Goal: Task Accomplishment & Management: Use online tool/utility

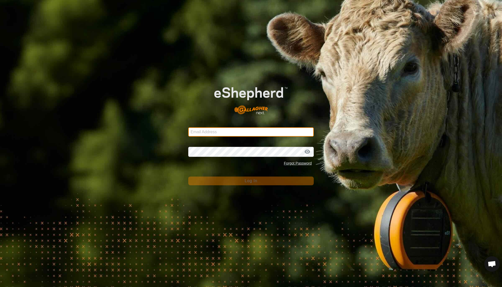
type input "[EMAIL_ADDRESS][DOMAIN_NAME]"
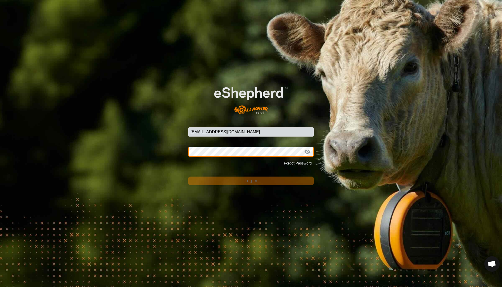
click at [251, 181] on button "Log In" at bounding box center [250, 180] width 125 height 9
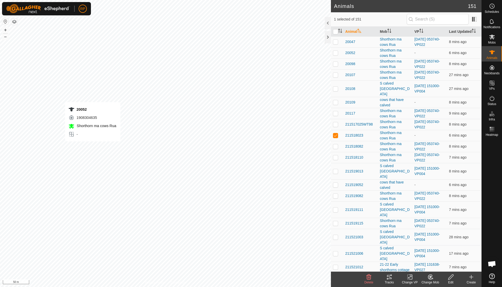
checkbox input "true"
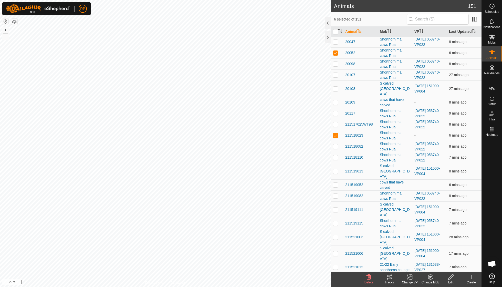
click at [428, 278] on icon at bounding box center [430, 277] width 6 height 6
click at [438, 251] on link "Choose Mob..." at bounding box center [445, 254] width 51 height 10
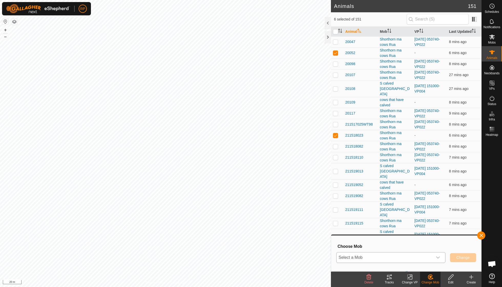
click at [436, 257] on icon "dropdown trigger" at bounding box center [438, 257] width 4 height 4
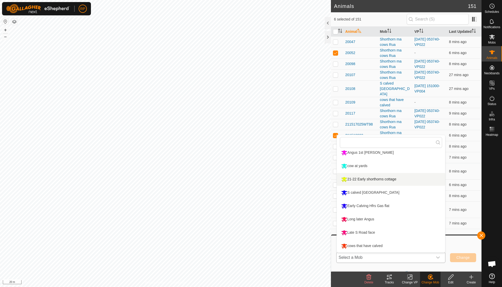
scroll to position [70, 0]
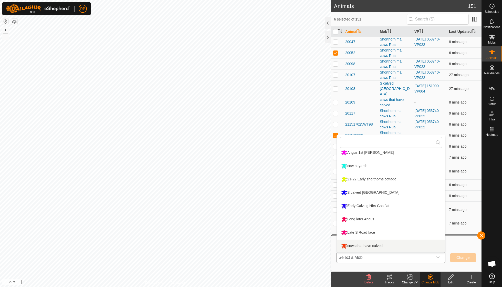
click at [374, 243] on li "cows that have calved" at bounding box center [390, 245] width 108 height 13
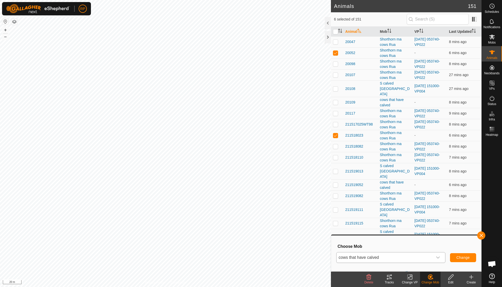
click at [463, 255] on button "Change" at bounding box center [463, 257] width 26 height 9
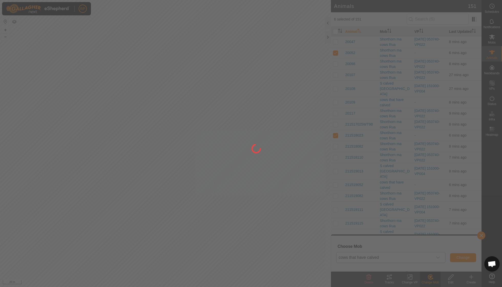
checkbox input "false"
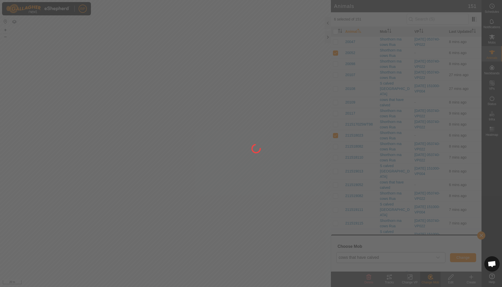
checkbox input "false"
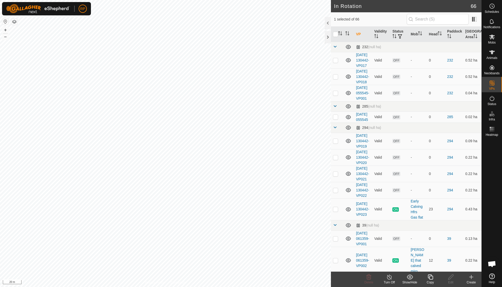
click at [430, 276] on icon at bounding box center [429, 276] width 5 height 5
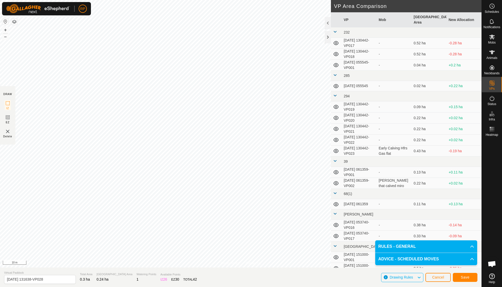
click at [465, 276] on span "Save" at bounding box center [464, 277] width 9 height 4
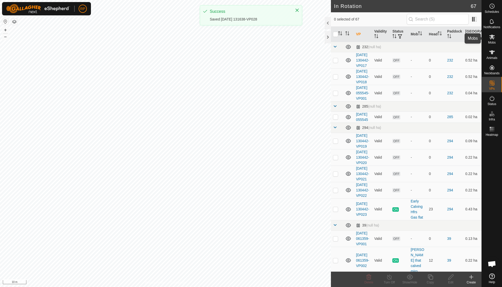
click at [492, 39] on icon at bounding box center [491, 37] width 6 height 6
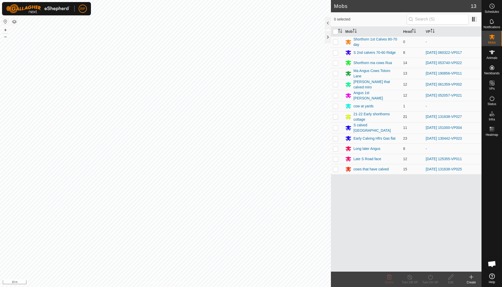
click at [334, 114] on p-checkbox at bounding box center [335, 116] width 5 height 4
checkbox input "true"
click at [429, 278] on icon at bounding box center [430, 277] width 6 height 6
click at [429, 265] on link "Now" at bounding box center [445, 265] width 51 height 10
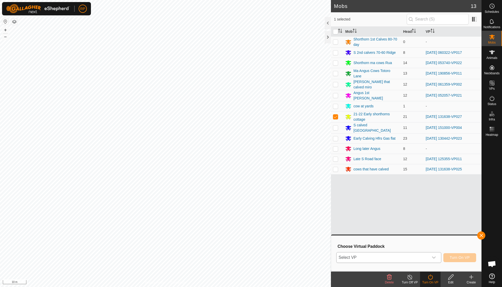
click at [433, 256] on icon "dropdown trigger" at bounding box center [433, 257] width 4 height 4
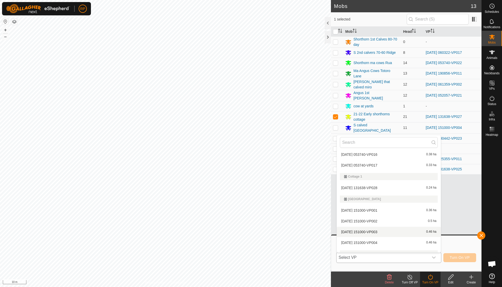
scroll to position [190, 0]
click at [365, 195] on li "[DATE] 131638-VP028 0.24 ha" at bounding box center [388, 198] width 104 height 10
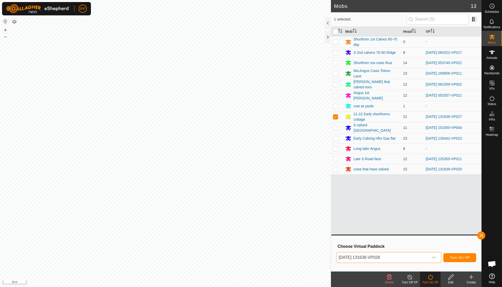
click at [458, 259] on span "Turn On VP" at bounding box center [459, 257] width 20 height 4
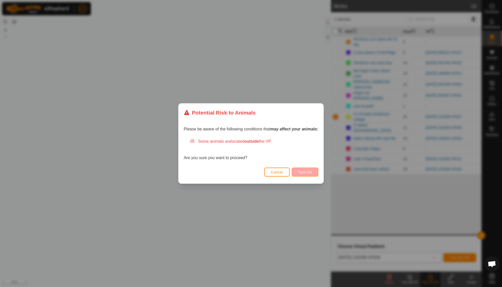
click at [310, 173] on span "Turn On" at bounding box center [305, 172] width 14 height 4
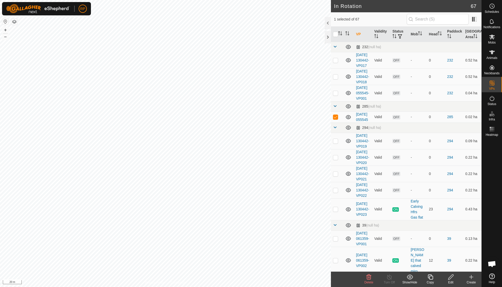
click at [368, 278] on icon at bounding box center [368, 277] width 6 height 6
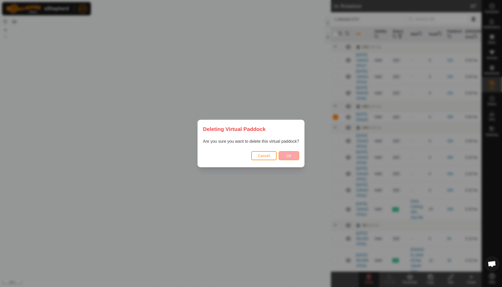
click at [286, 151] on button "Ok" at bounding box center [288, 155] width 20 height 9
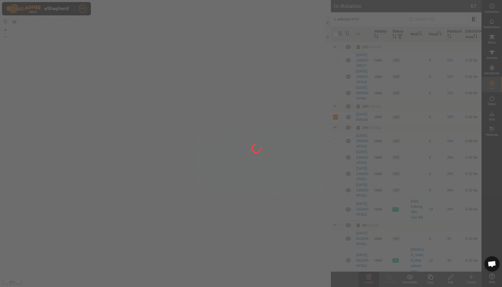
checkbox input "false"
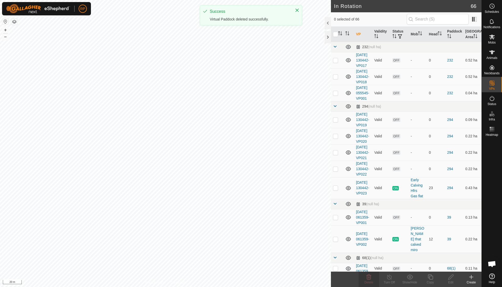
checkbox input "true"
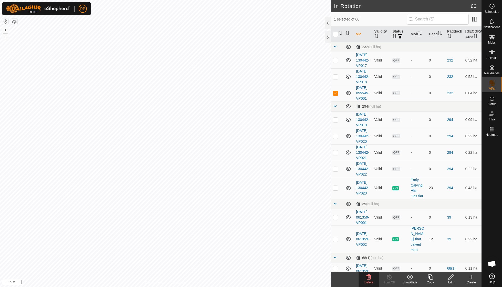
click at [368, 278] on icon at bounding box center [368, 277] width 6 height 6
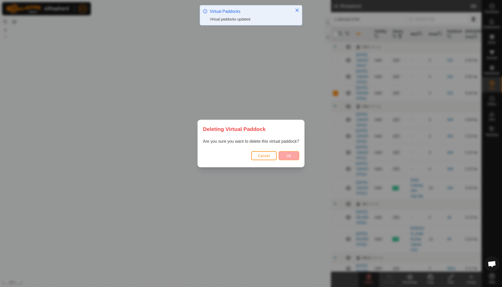
click at [287, 155] on span "Ok" at bounding box center [288, 156] width 5 height 4
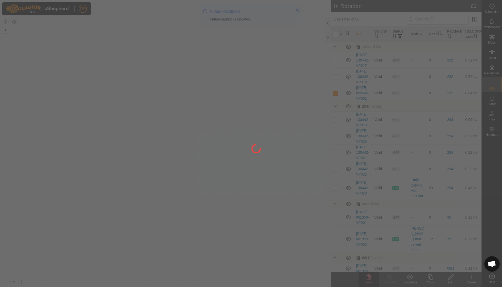
checkbox input "false"
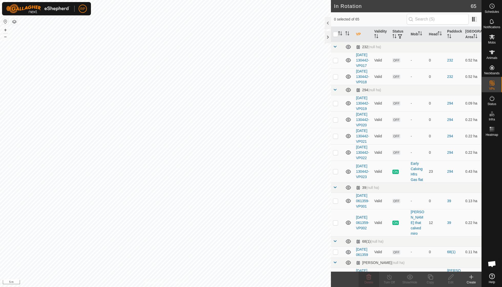
checkbox input "true"
click at [430, 275] on icon at bounding box center [430, 277] width 6 height 6
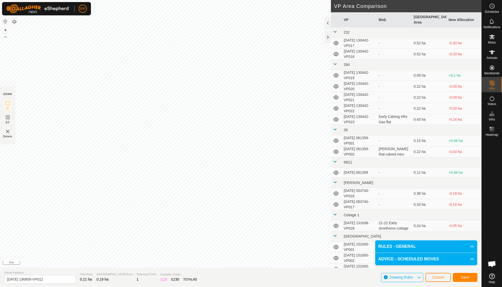
click at [461, 278] on span "Save" at bounding box center [464, 277] width 9 height 4
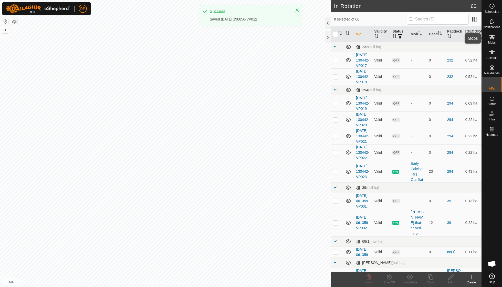
click at [492, 40] on es-mob-svg-icon at bounding box center [491, 37] width 9 height 8
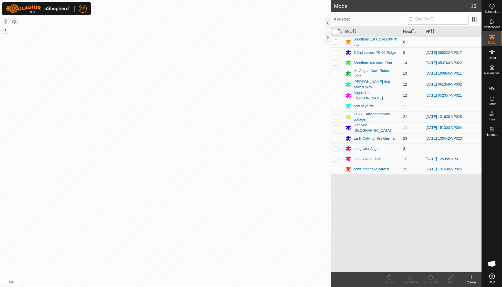
click at [334, 72] on p-checkbox at bounding box center [335, 73] width 5 height 4
checkbox input "true"
click at [429, 277] on icon at bounding box center [430, 277] width 6 height 6
click at [428, 266] on link "Now" at bounding box center [445, 265] width 51 height 10
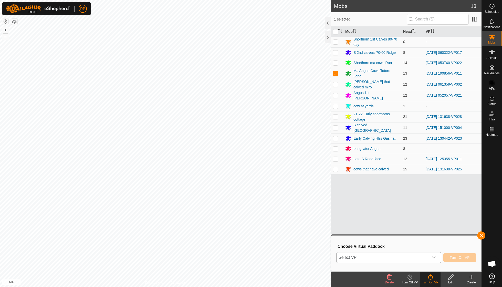
click at [432, 256] on icon "dropdown trigger" at bounding box center [433, 257] width 4 height 4
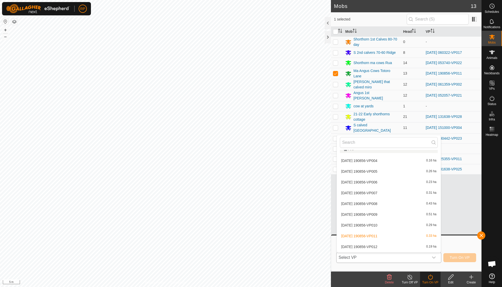
scroll to position [555, 0]
click at [380, 231] on li "[DATE] 190856-VP012 0.19 ha" at bounding box center [388, 236] width 104 height 10
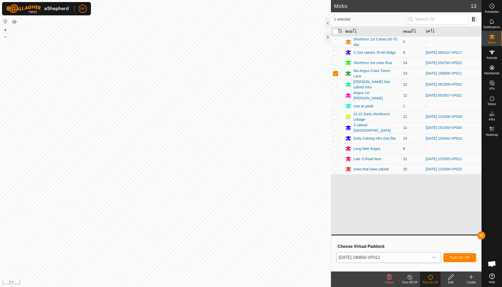
click at [457, 257] on span "Turn On VP" at bounding box center [459, 257] width 20 height 4
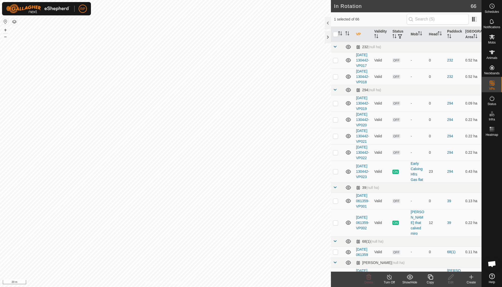
click at [426, 278] on copy-svg-icon at bounding box center [430, 277] width 20 height 6
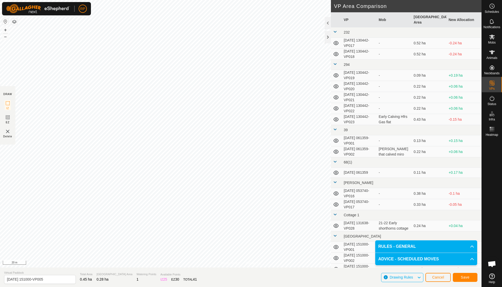
click at [461, 277] on span "Save" at bounding box center [464, 277] width 9 height 4
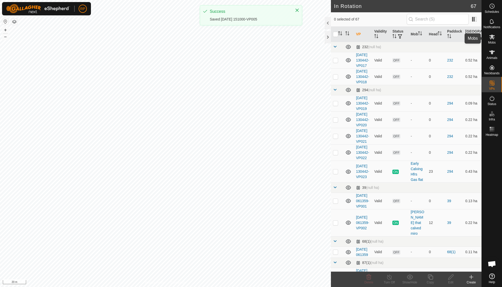
click at [494, 38] on icon at bounding box center [491, 37] width 6 height 6
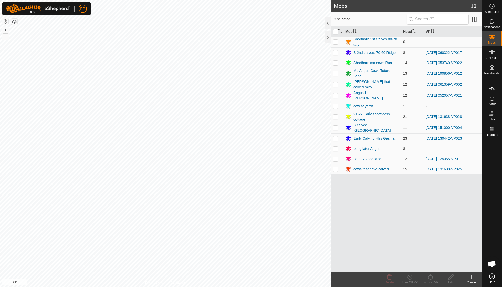
click at [335, 125] on p-checkbox at bounding box center [335, 127] width 5 height 4
checkbox input "true"
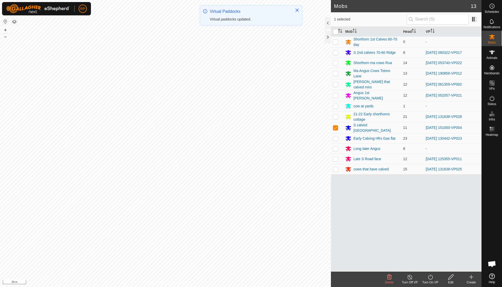
click at [428, 279] on icon at bounding box center [430, 277] width 6 height 6
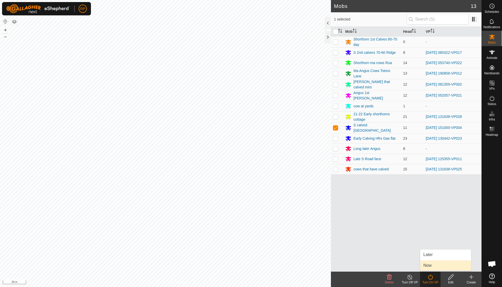
click at [430, 265] on link "Now" at bounding box center [445, 265] width 51 height 10
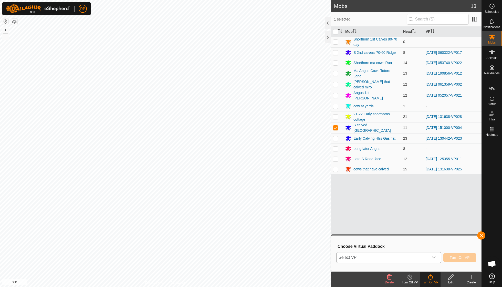
click at [434, 257] on icon "dropdown trigger" at bounding box center [433, 257] width 4 height 4
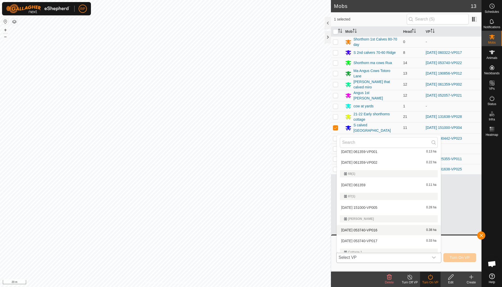
scroll to position [115, 0]
click at [375, 205] on li "[DATE] 151000-VP005 0.28 ha" at bounding box center [388, 206] width 104 height 10
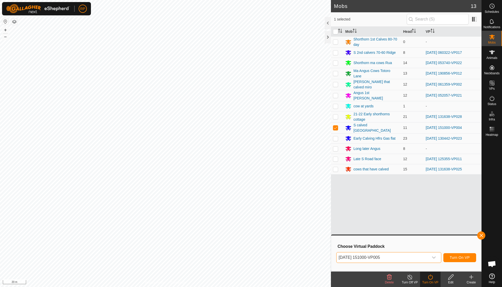
click at [452, 258] on span "Turn On VP" at bounding box center [459, 257] width 20 height 4
